Goal: Find specific page/section: Find specific page/section

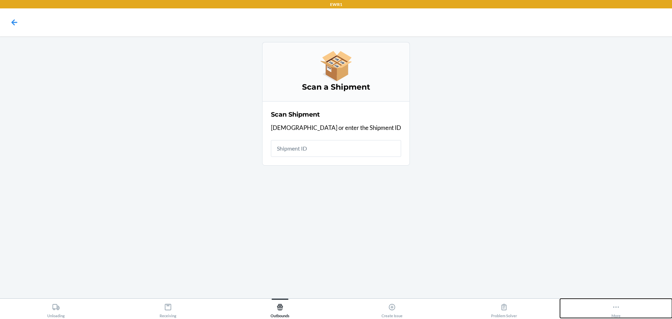
click at [616, 300] on div "More" at bounding box center [615, 308] width 9 height 17
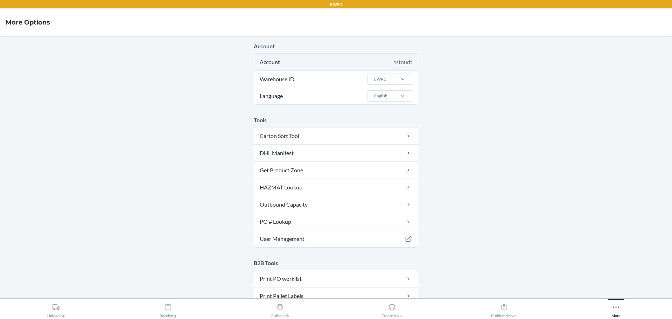
click at [312, 64] on div "Account tstoudt" at bounding box center [336, 62] width 164 height 17
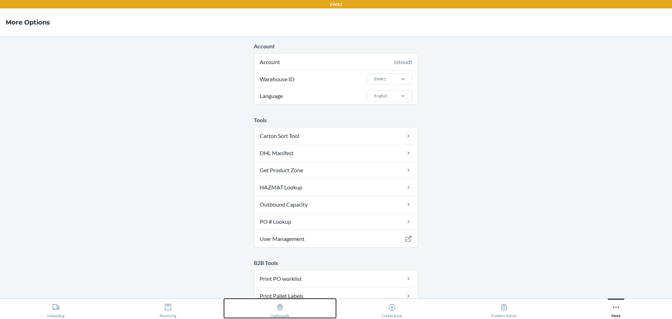
click at [277, 304] on icon at bounding box center [280, 307] width 8 height 8
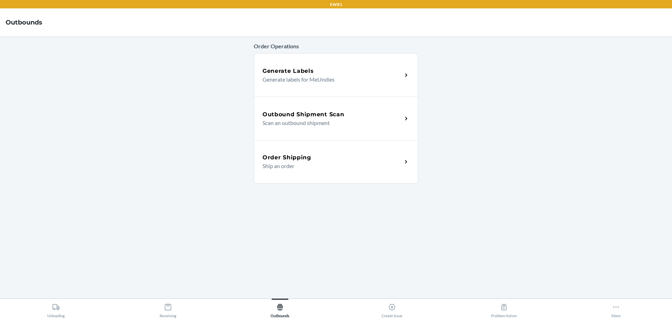
click at [325, 109] on div "Outbound Shipment Scan Scan an outbound shipment" at bounding box center [336, 118] width 164 height 43
